Goal: Information Seeking & Learning: Learn about a topic

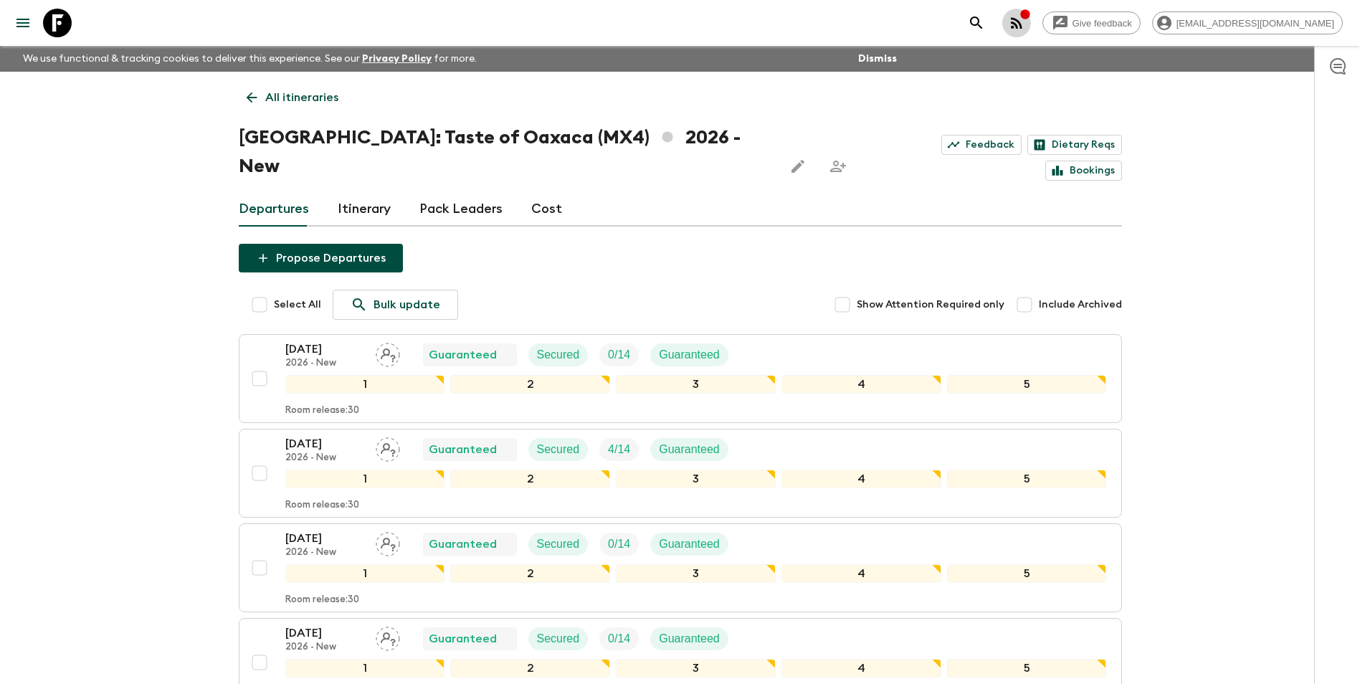
click at [1025, 23] on icon "button" at bounding box center [1016, 22] width 17 height 17
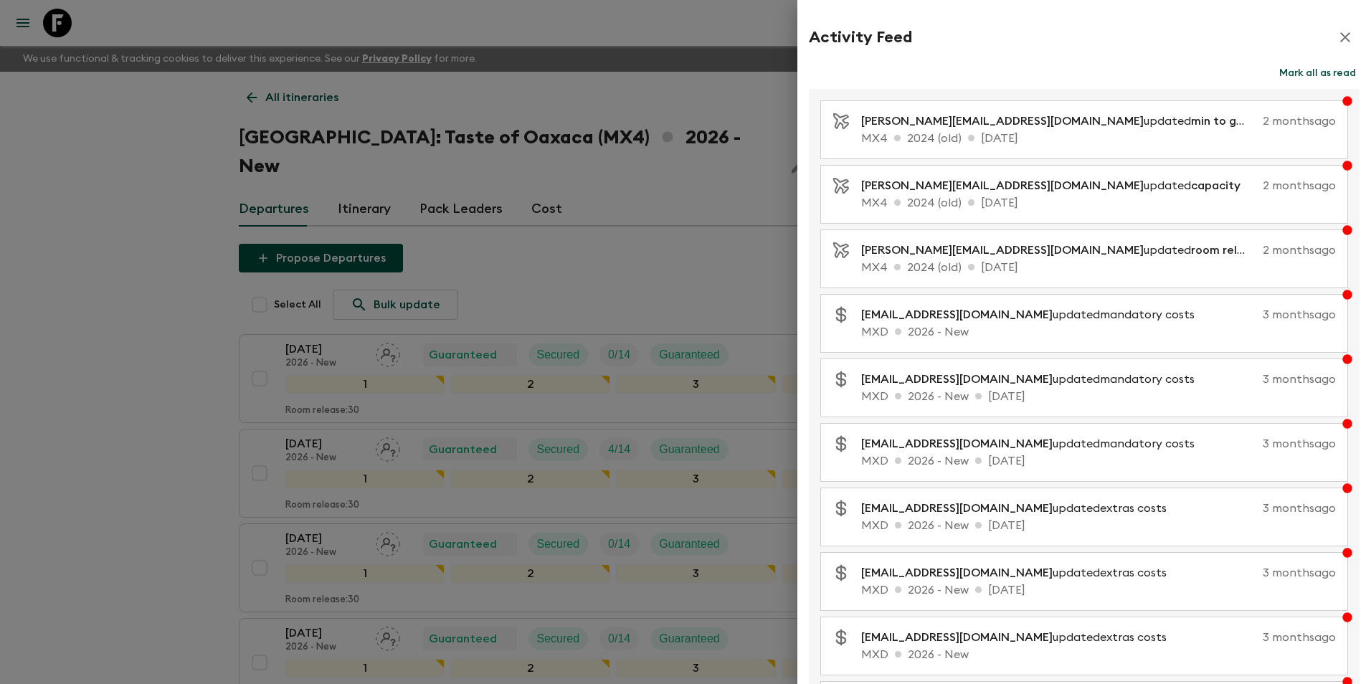
click at [164, 285] on div at bounding box center [685, 342] width 1371 height 684
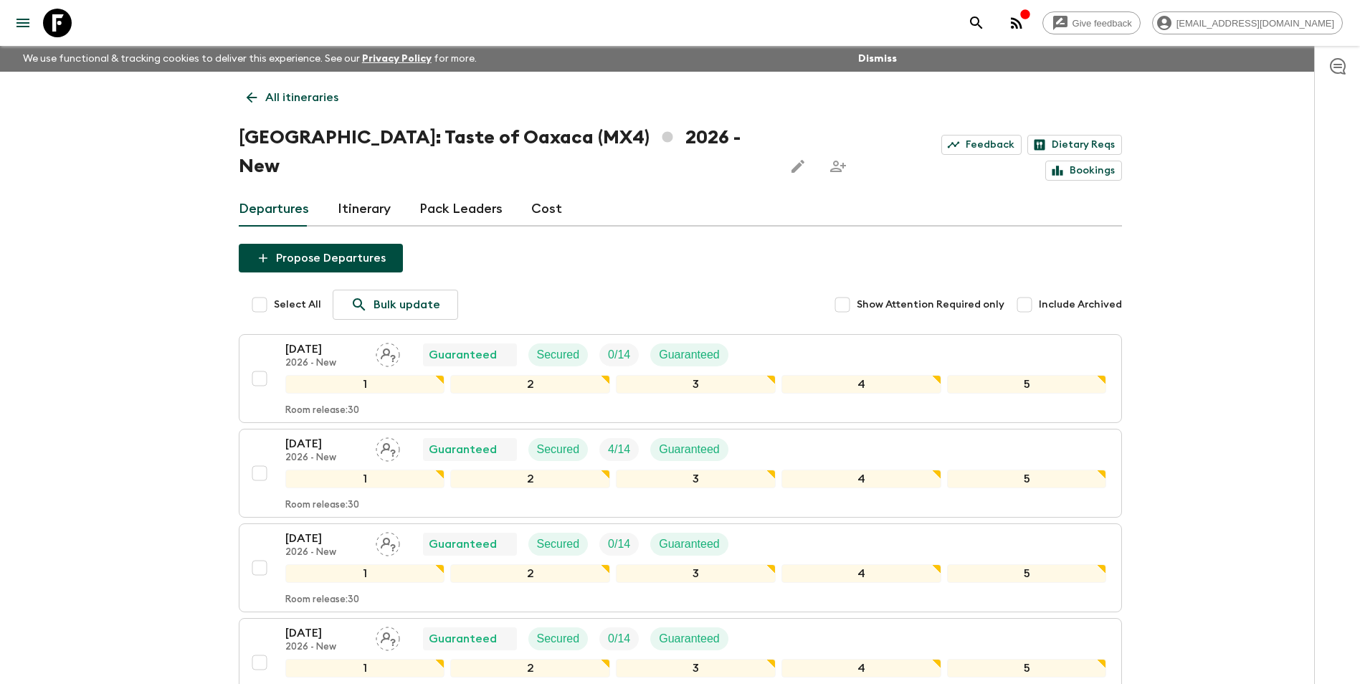
click at [297, 94] on p "All itineraries" at bounding box center [301, 97] width 73 height 17
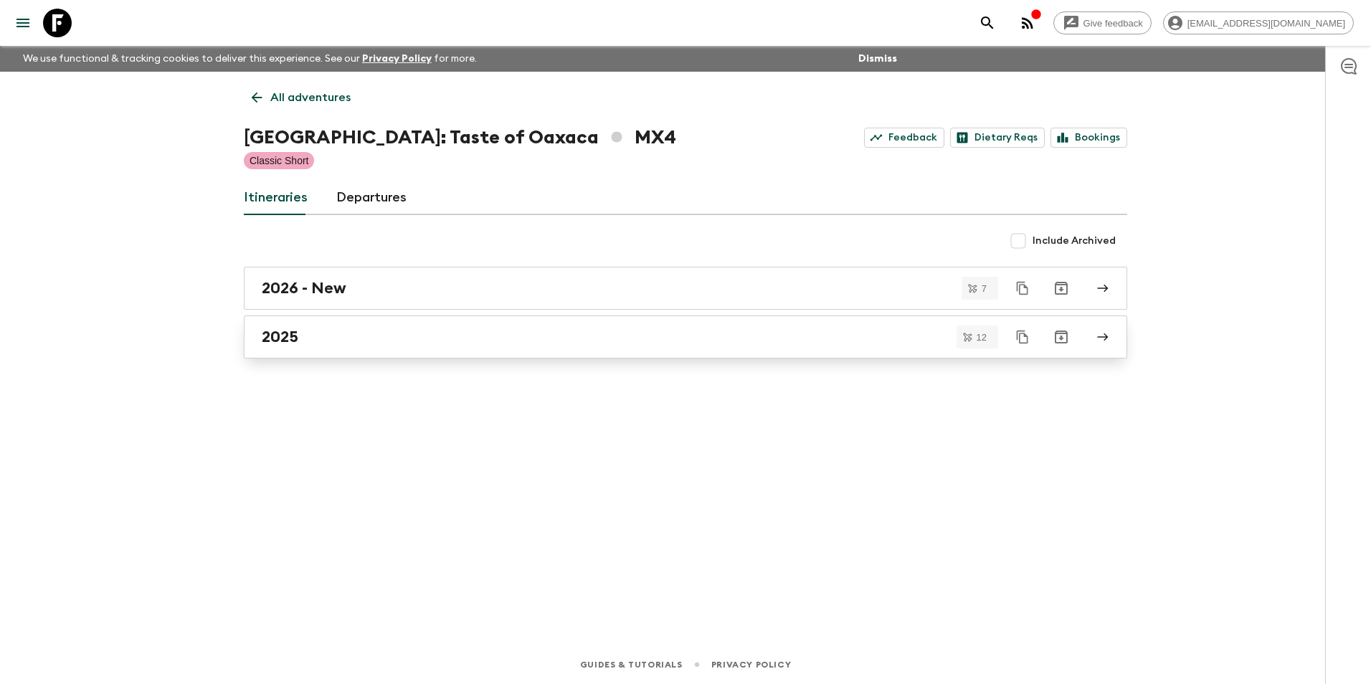
click at [434, 333] on div "2025" at bounding box center [672, 337] width 820 height 19
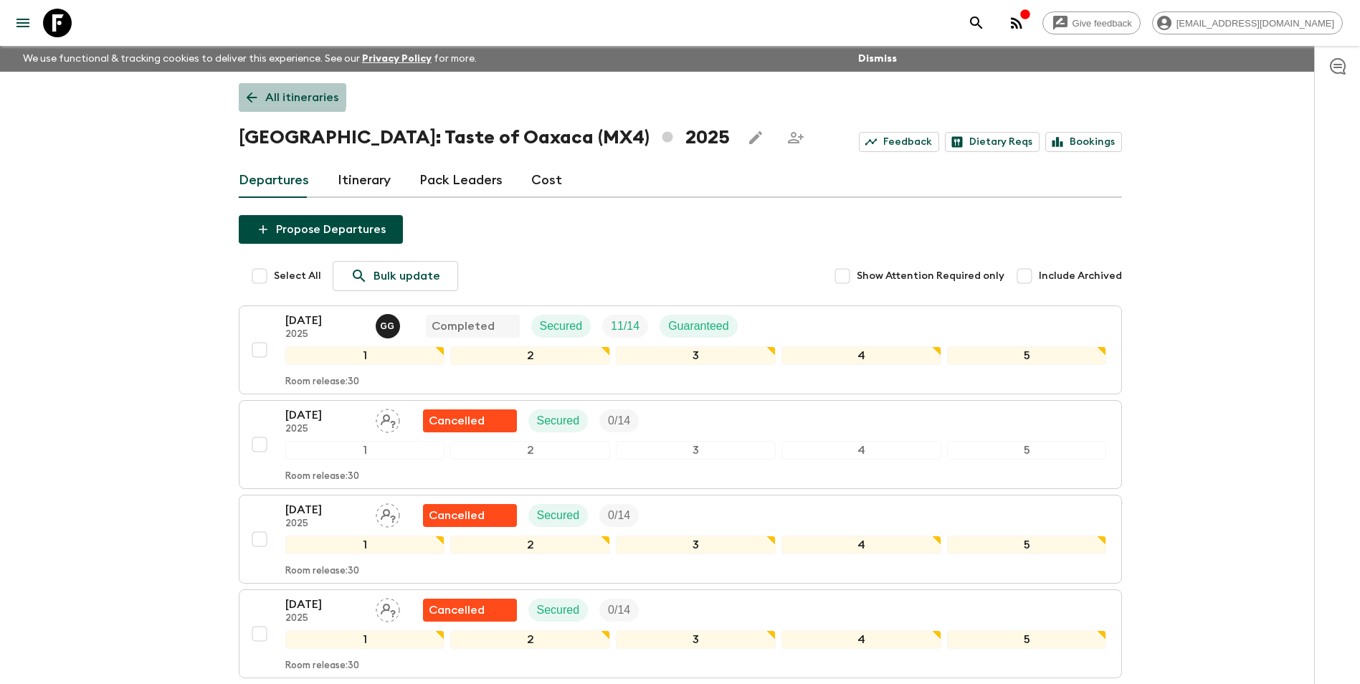
click at [265, 91] on p "All itineraries" at bounding box center [301, 97] width 73 height 17
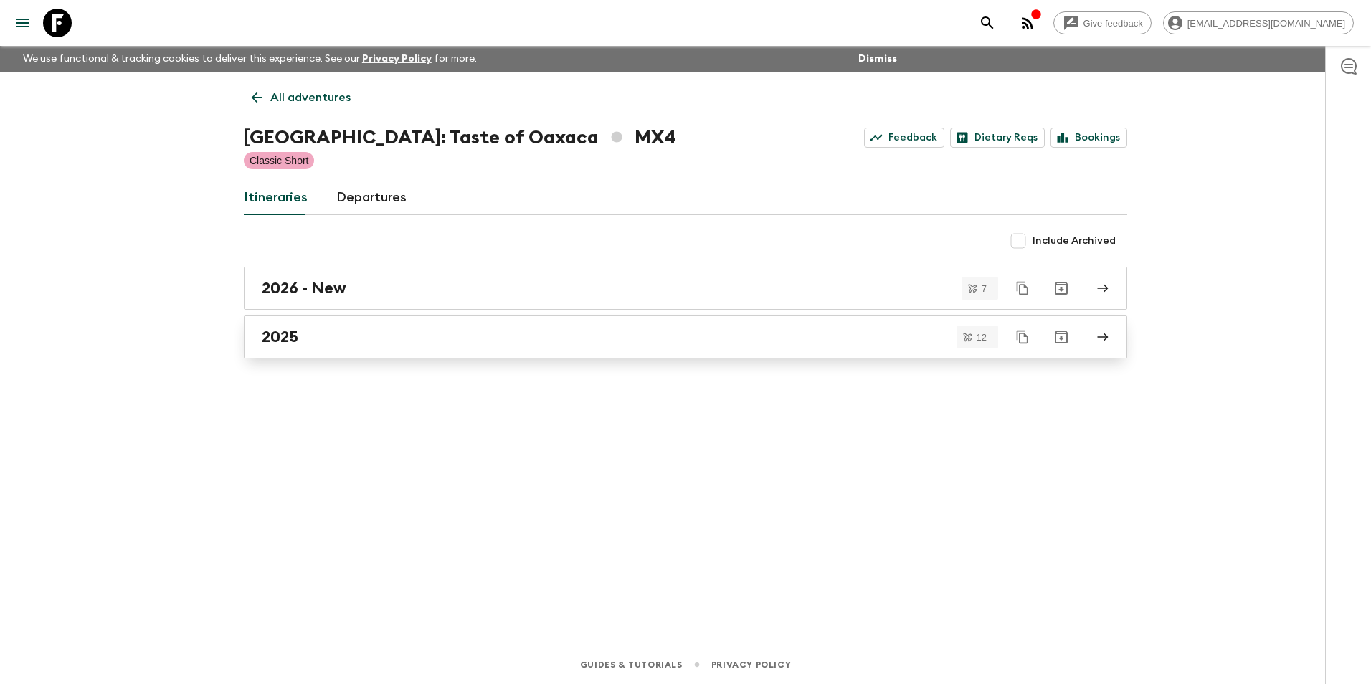
click at [342, 338] on div "2025" at bounding box center [672, 337] width 820 height 19
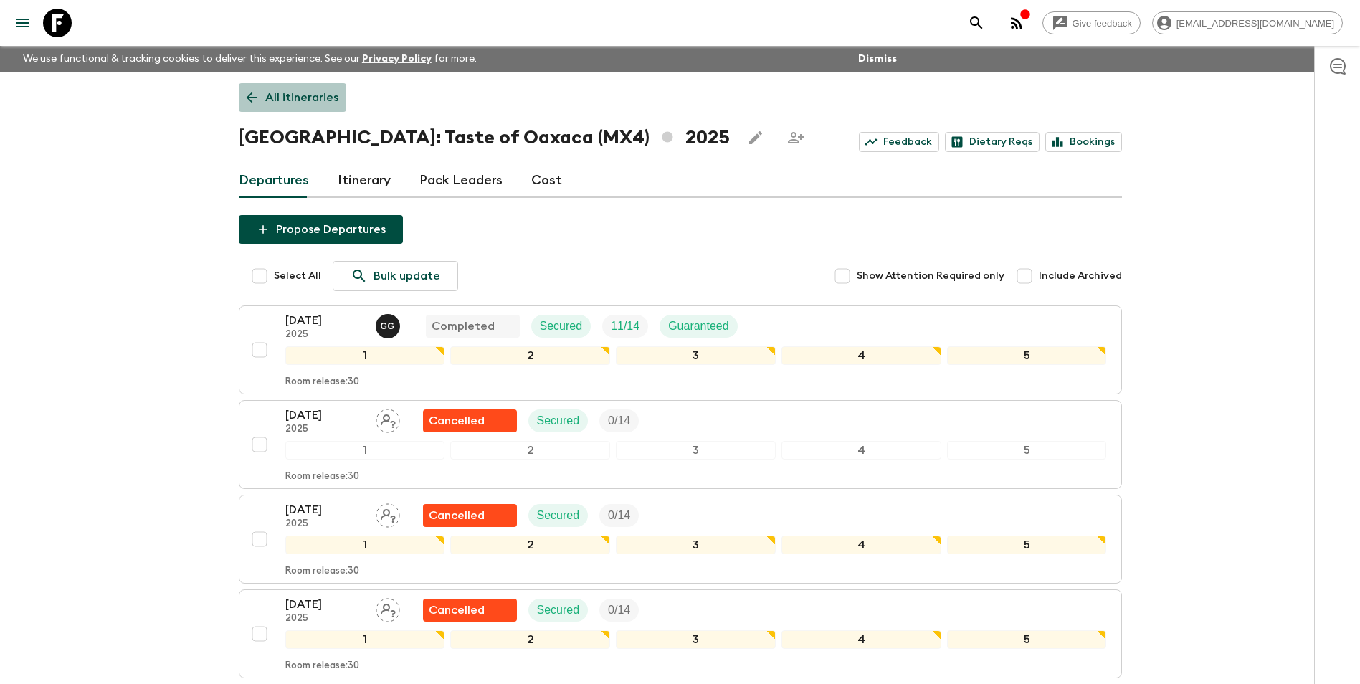
click at [328, 95] on p "All itineraries" at bounding box center [301, 97] width 73 height 17
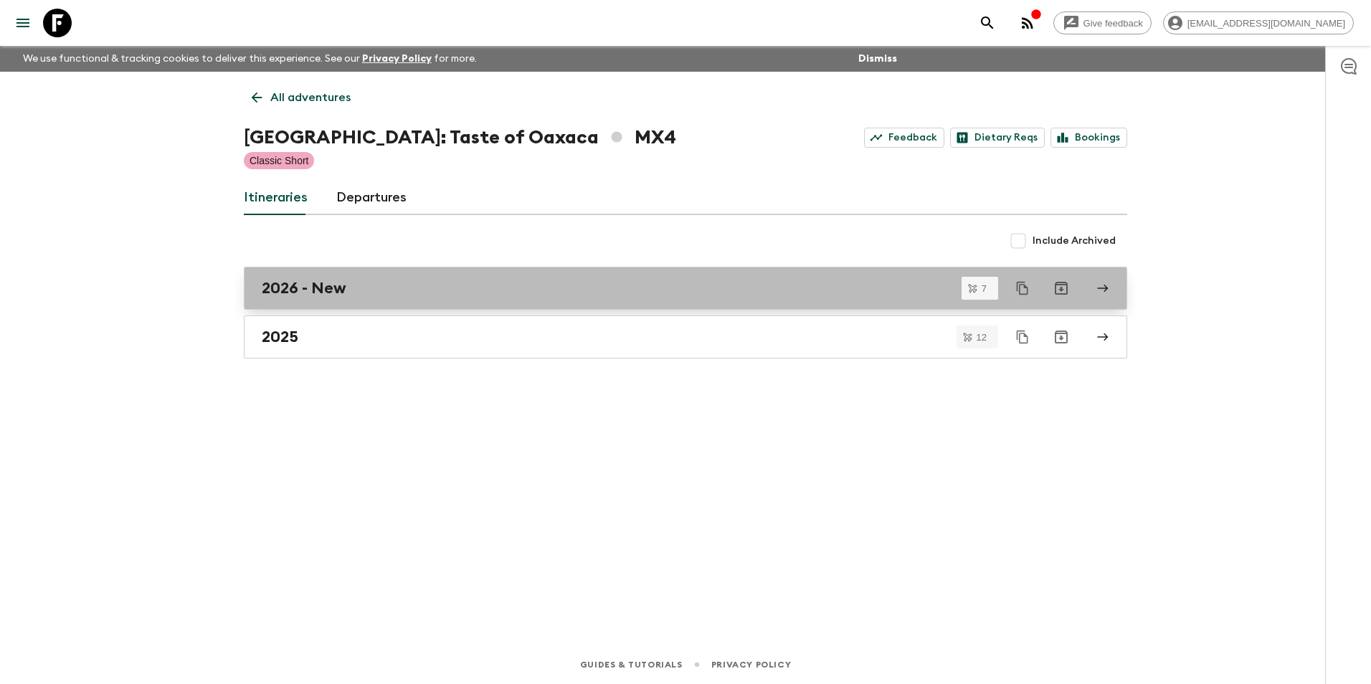
click at [366, 284] on div "2026 - New" at bounding box center [672, 288] width 820 height 19
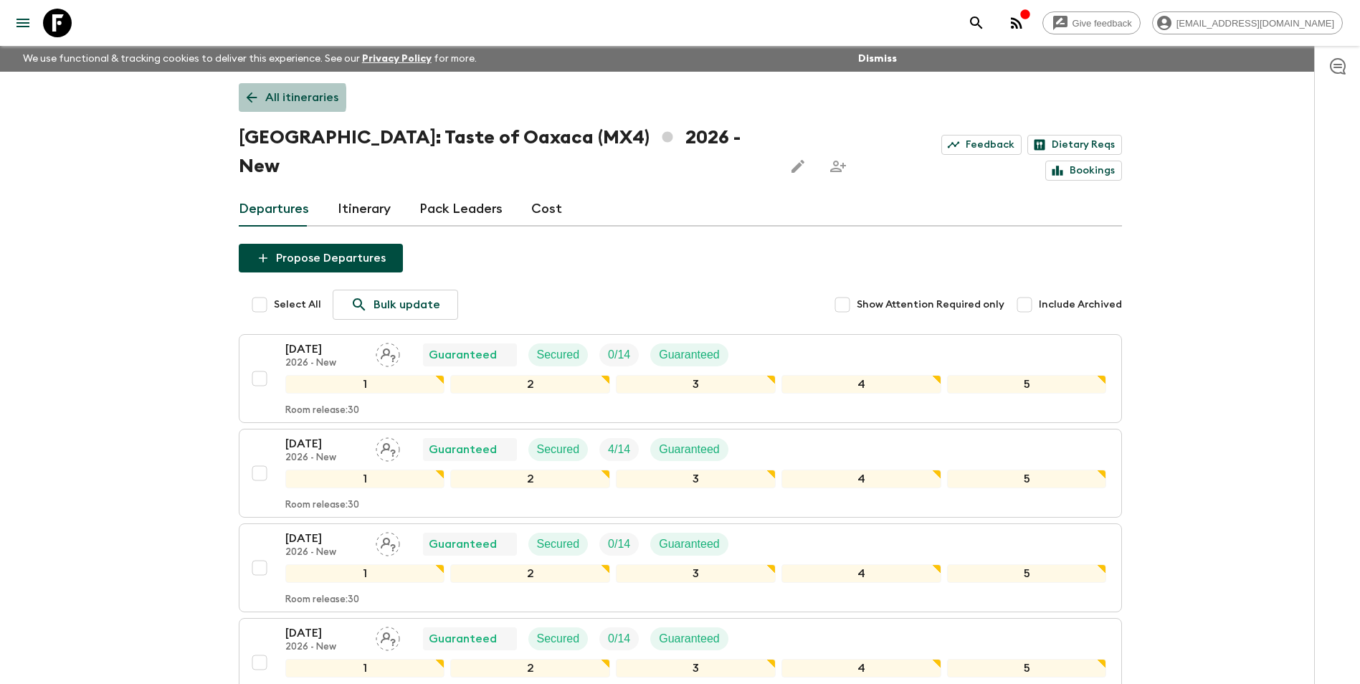
click at [280, 97] on p "All itineraries" at bounding box center [301, 97] width 73 height 17
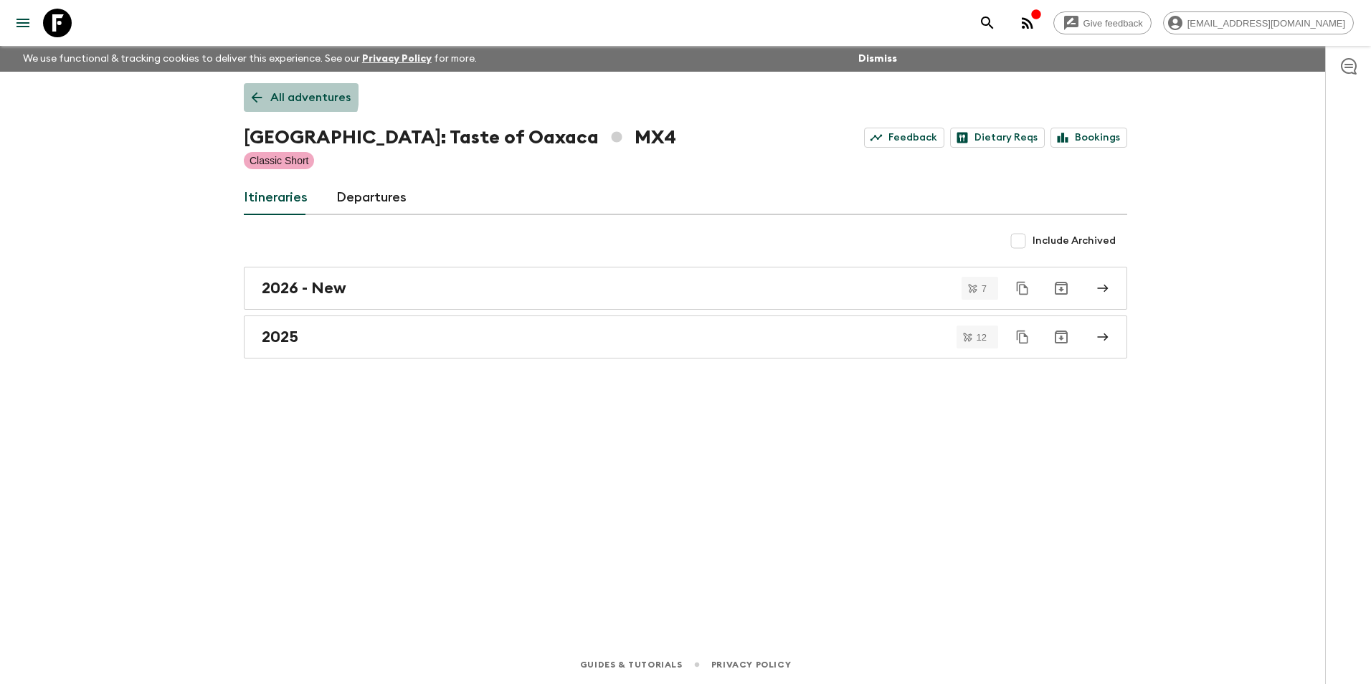
click at [278, 94] on p "All adventures" at bounding box center [310, 97] width 80 height 17
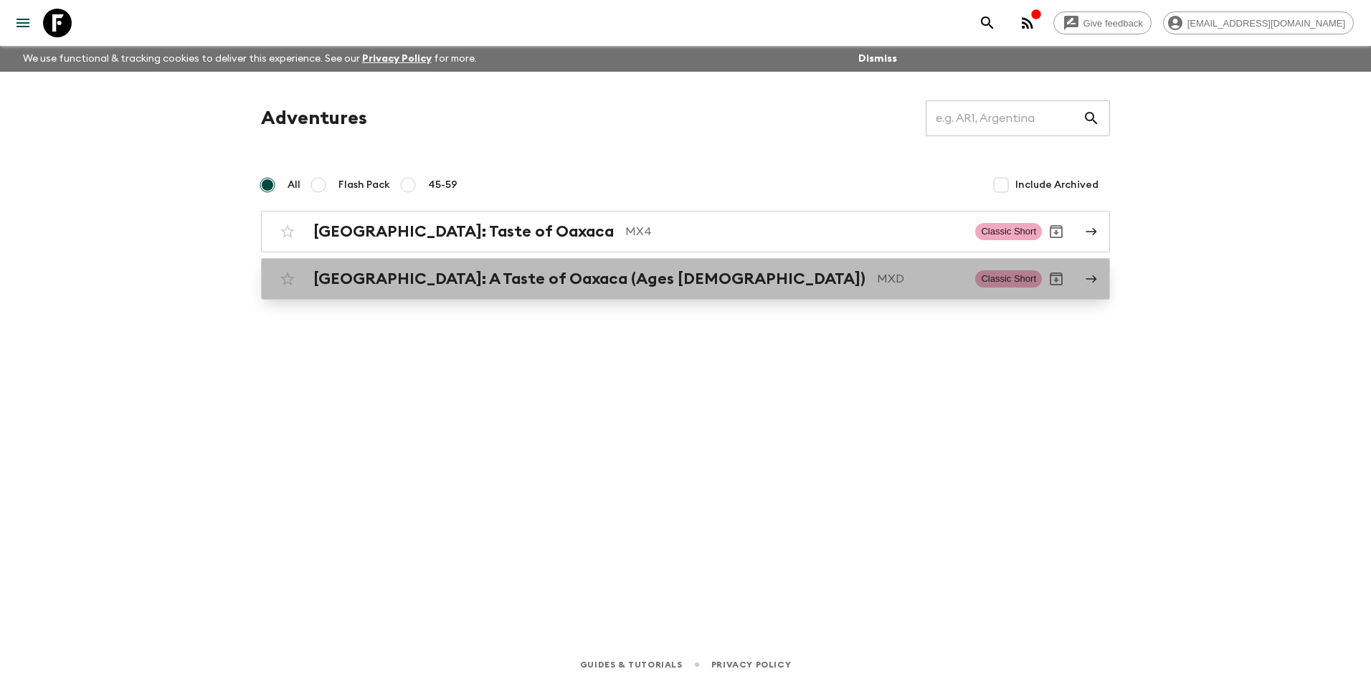
click at [446, 280] on h2 "[GEOGRAPHIC_DATA]: A Taste of Oaxaca (Ages [DEMOGRAPHIC_DATA])" at bounding box center [589, 279] width 552 height 19
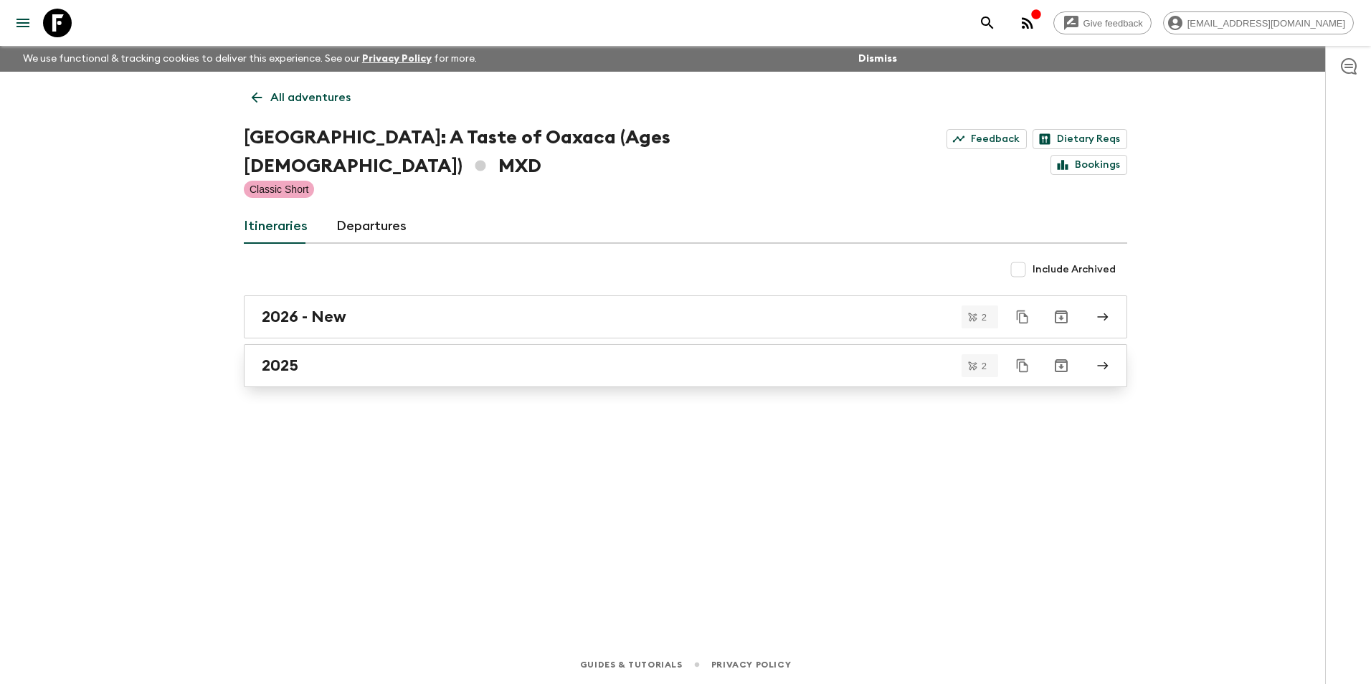
click at [357, 356] on div "2025" at bounding box center [672, 365] width 820 height 19
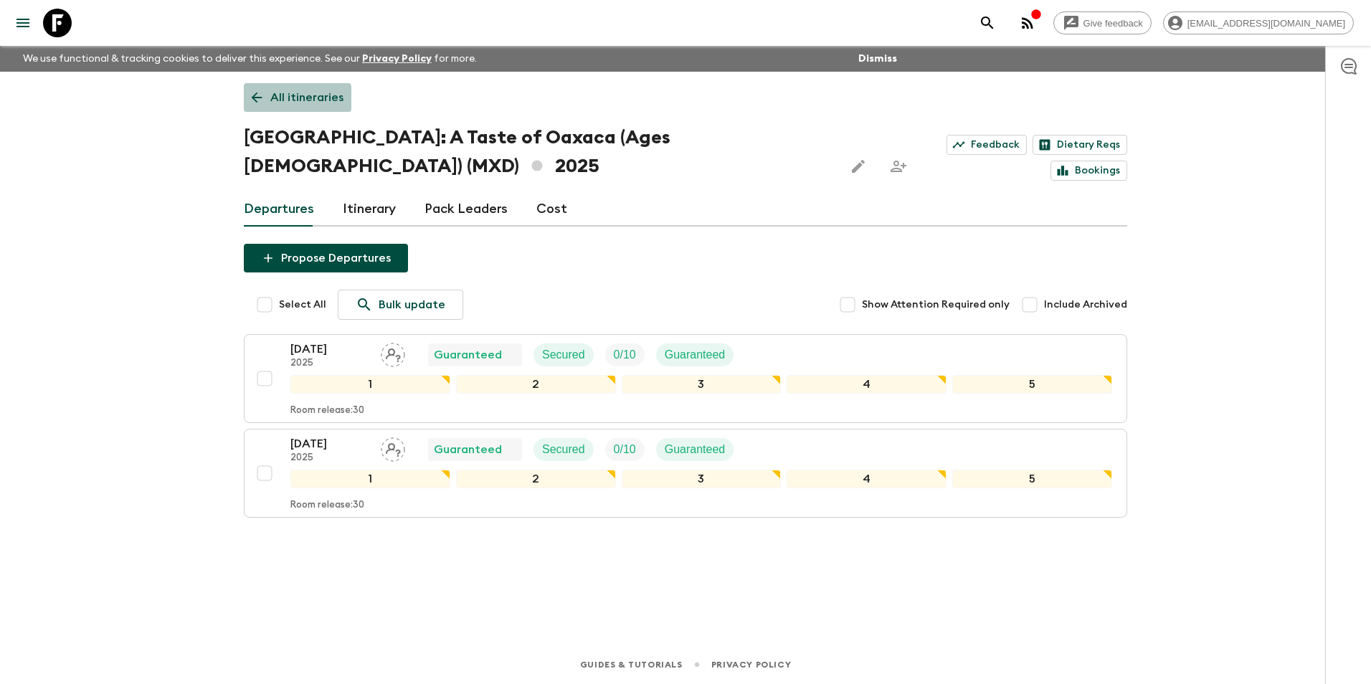
click at [267, 102] on link "All itineraries" at bounding box center [298, 97] width 108 height 29
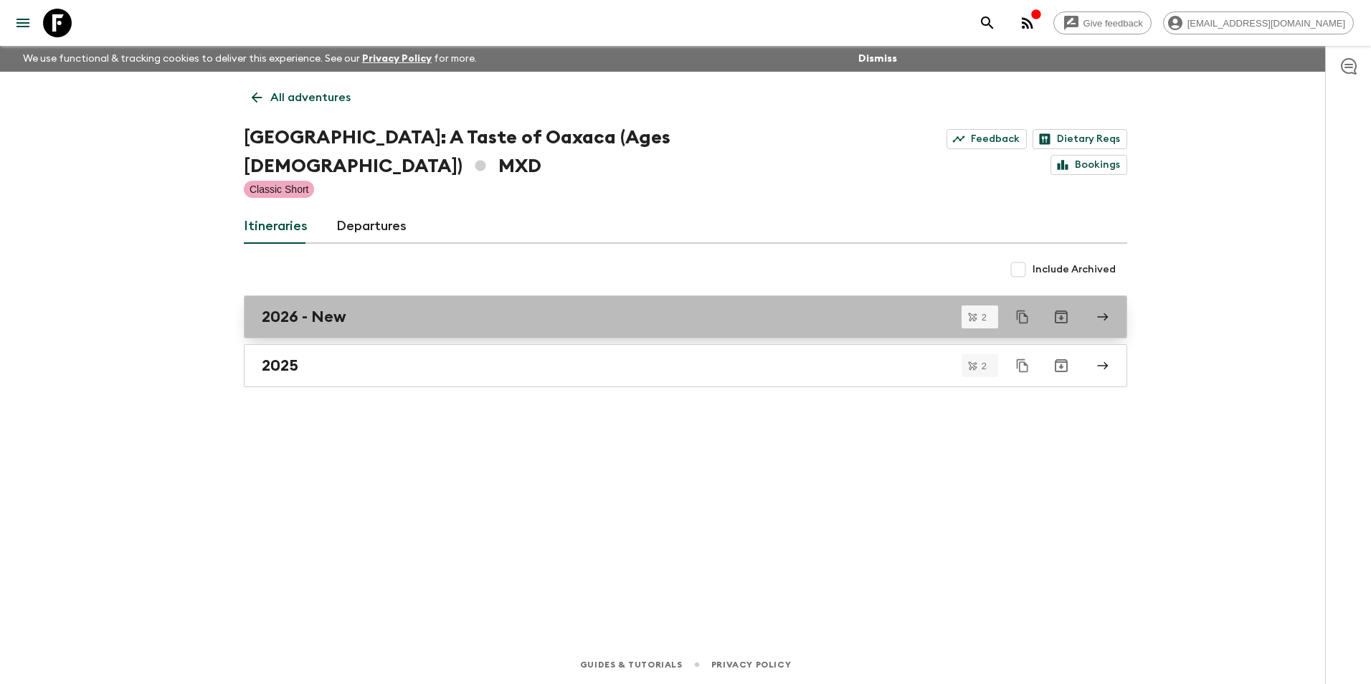
click at [428, 308] on div "2026 - New" at bounding box center [672, 317] width 820 height 19
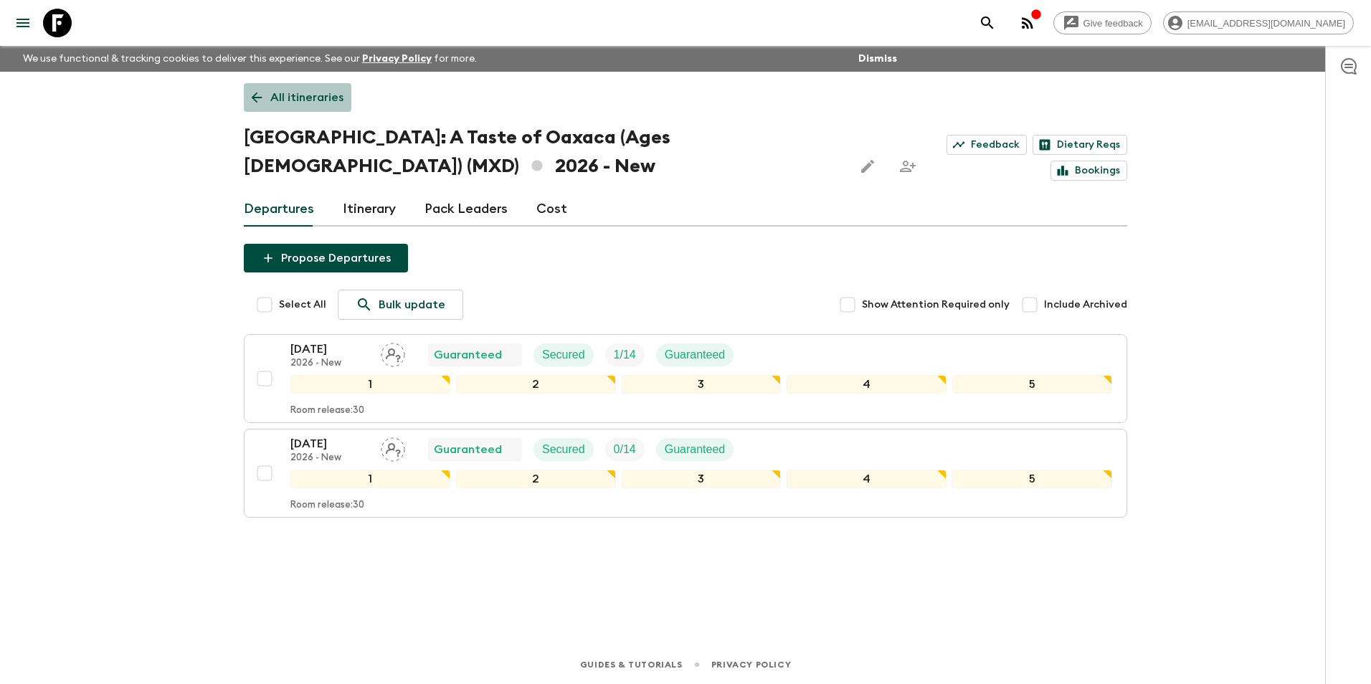
click at [280, 91] on p "All itineraries" at bounding box center [306, 97] width 73 height 17
